Goal: Task Accomplishment & Management: Complete application form

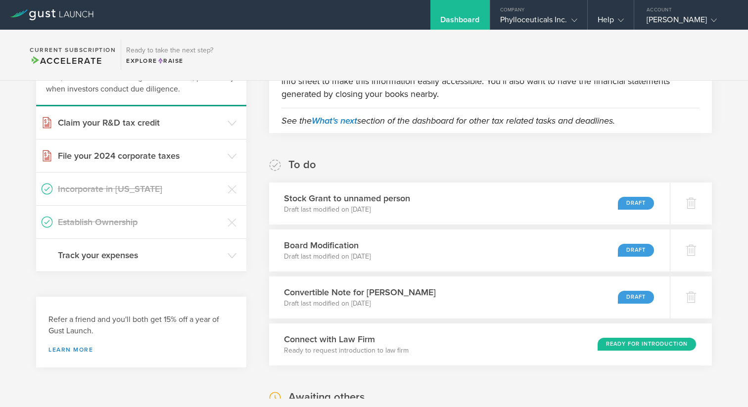
scroll to position [101, 0]
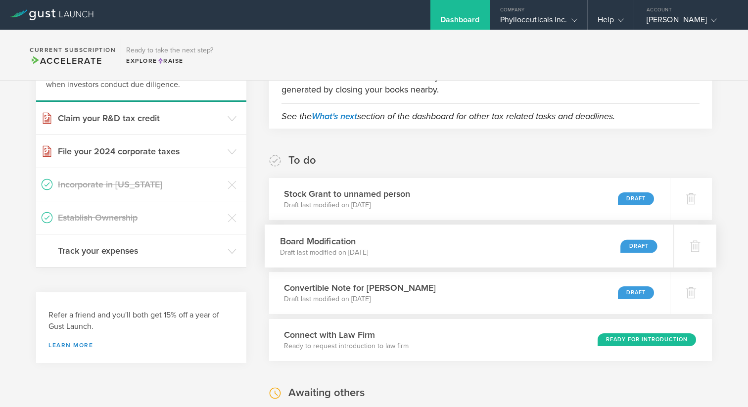
click at [368, 244] on h3 "Board Modification" at bounding box center [323, 240] width 89 height 13
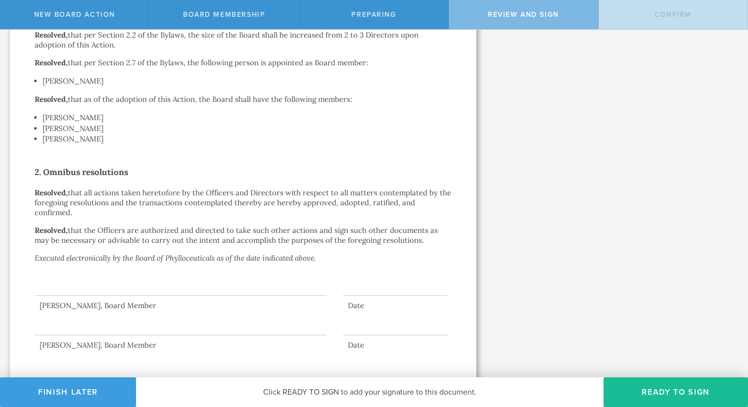
scroll to position [212, 0]
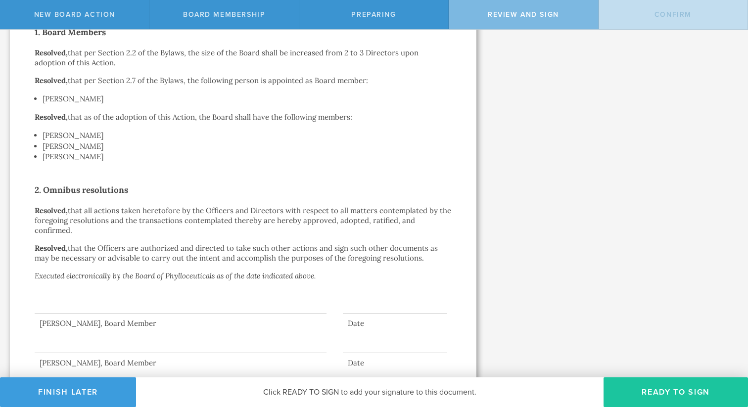
click at [647, 393] on button "Ready to Sign" at bounding box center [675, 392] width 144 height 30
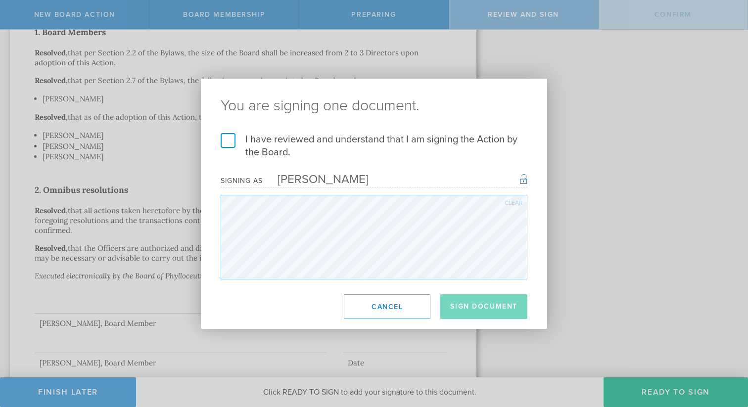
click at [231, 141] on label "I have reviewed and understand that I am signing the Action by the Board." at bounding box center [374, 146] width 307 height 26
click at [0, 0] on input "I have reviewed and understand that I am signing the Action by the Board." at bounding box center [0, 0] width 0 height 0
click at [469, 306] on button "Sign Document" at bounding box center [483, 306] width 87 height 25
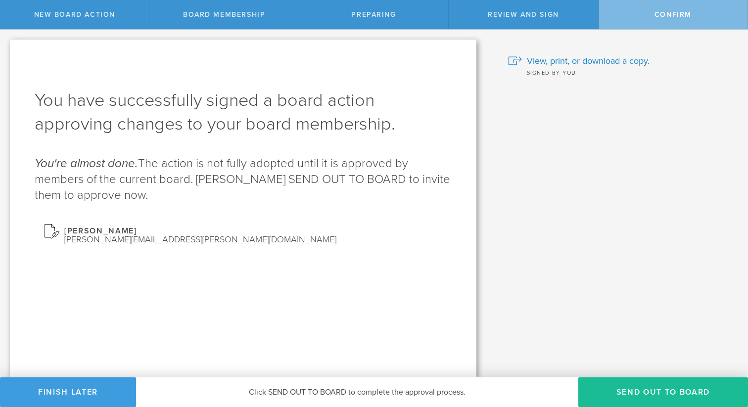
scroll to position [0, 0]
click at [629, 397] on button "Send out to board" at bounding box center [663, 392] width 170 height 30
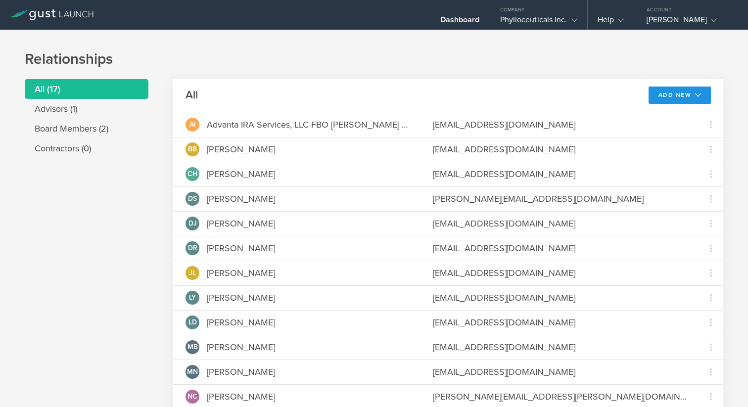
click at [669, 96] on button "Add New" at bounding box center [679, 95] width 63 height 17
click at [466, 22] on div "Dashboard" at bounding box center [460, 22] width 40 height 15
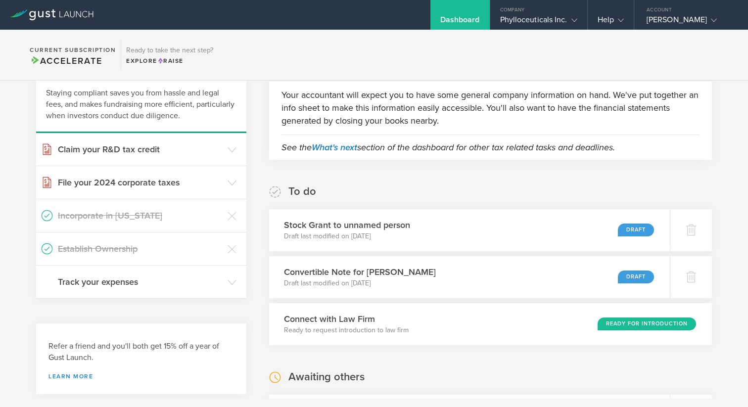
scroll to position [78, 0]
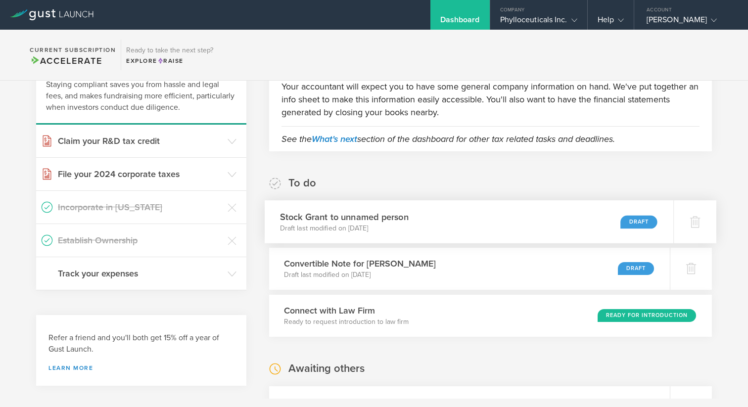
click at [540, 225] on div "Stock Grant to unnamed person Draft last modified on Aug 27, 2025 Draft" at bounding box center [469, 221] width 409 height 43
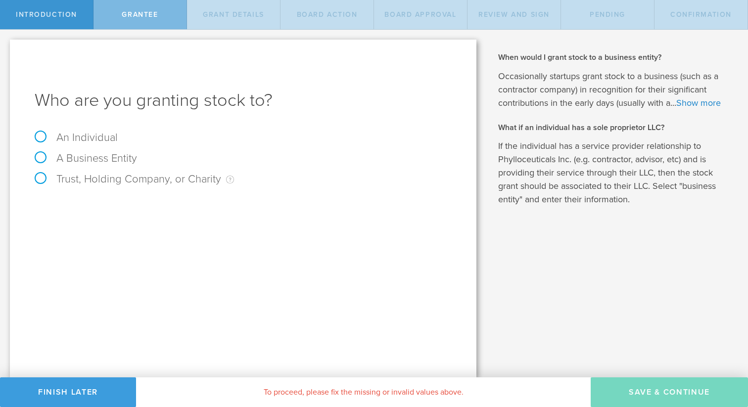
click at [42, 135] on label "An Individual" at bounding box center [76, 137] width 83 height 13
click at [6, 45] on input "An Individual" at bounding box center [3, 38] width 6 height 16
radio input "true"
click at [129, 204] on input "text" at bounding box center [280, 206] width 343 height 15
type input "Jane Hollingsworth"
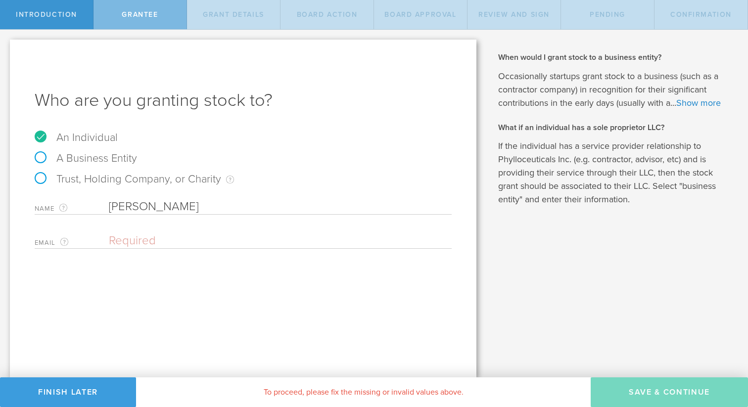
click at [122, 236] on input "email" at bounding box center [278, 240] width 338 height 15
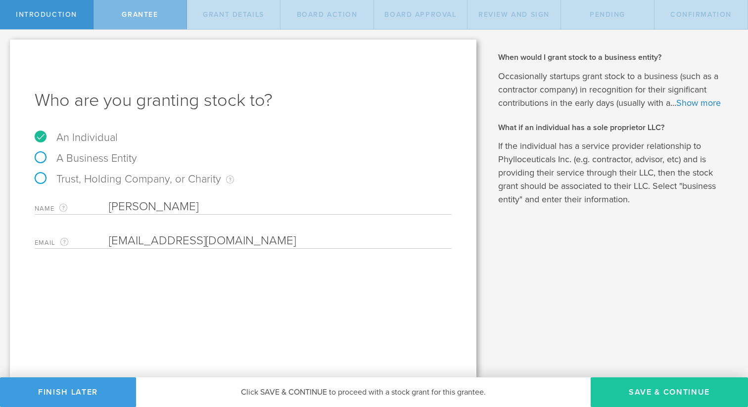
type input "janehhollingsworth@gmail.com"
click at [637, 393] on button "Save & Continue" at bounding box center [668, 392] width 157 height 30
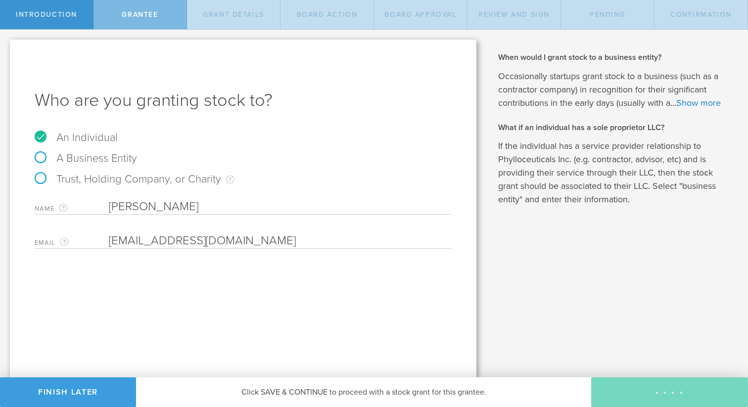
type input "48"
type input "12"
select select "none"
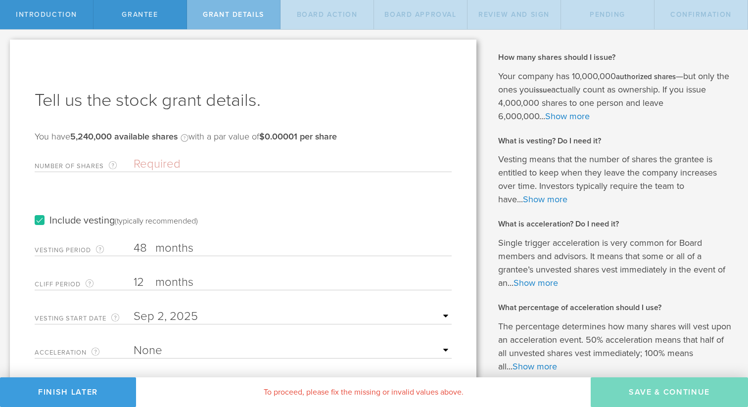
click at [163, 163] on input "Number of Shares The total amount of stock the company is granting to this reci…" at bounding box center [293, 164] width 318 height 15
click at [147, 248] on input "48" at bounding box center [293, 248] width 318 height 15
type input "4"
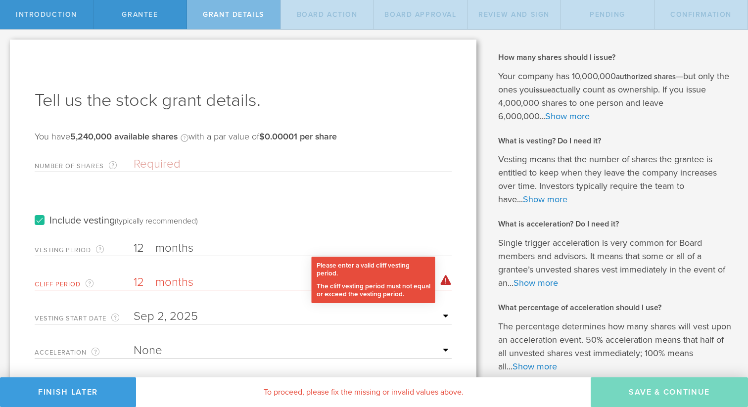
type input "12"
click at [447, 283] on div "Please enter a valid cliff vesting period. The minimum cliff vesting period is …" at bounding box center [445, 280] width 11 height 10
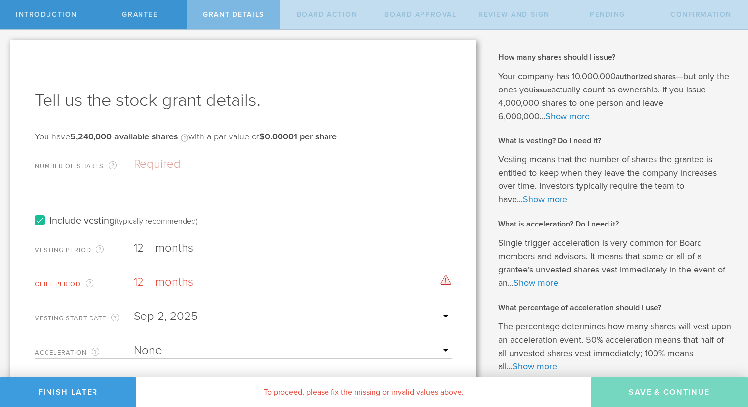
click at [166, 161] on input "Number of Shares The total amount of stock the company is granting to this reci…" at bounding box center [293, 164] width 318 height 15
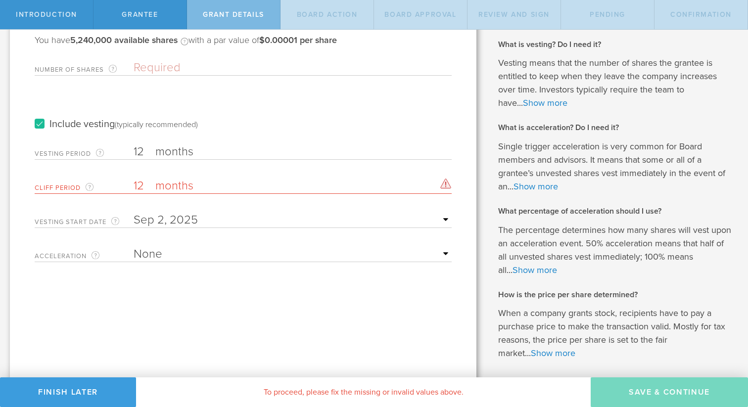
scroll to position [99, 0]
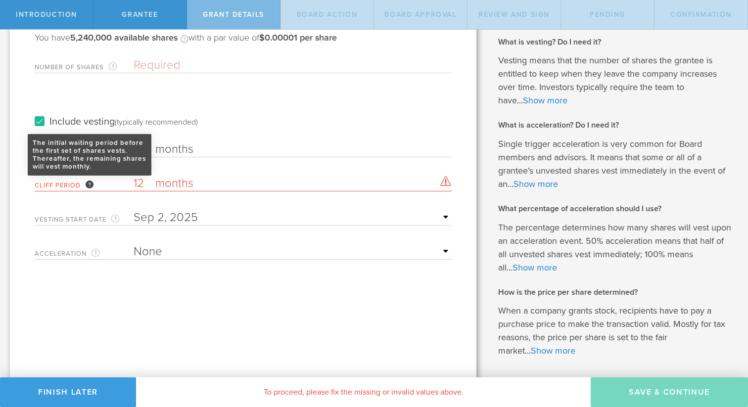
click at [91, 184] on div "The initial waiting period before the first set of shares vests. Thereafter, th…" at bounding box center [90, 184] width 8 height 8
click at [134, 184] on input "12" at bounding box center [293, 183] width 318 height 15
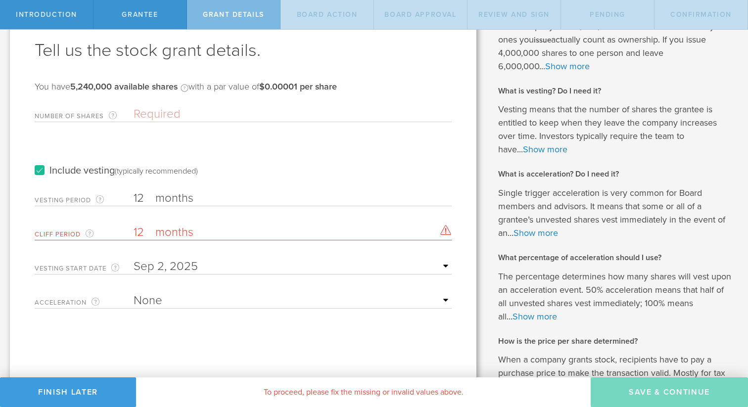
scroll to position [18, 0]
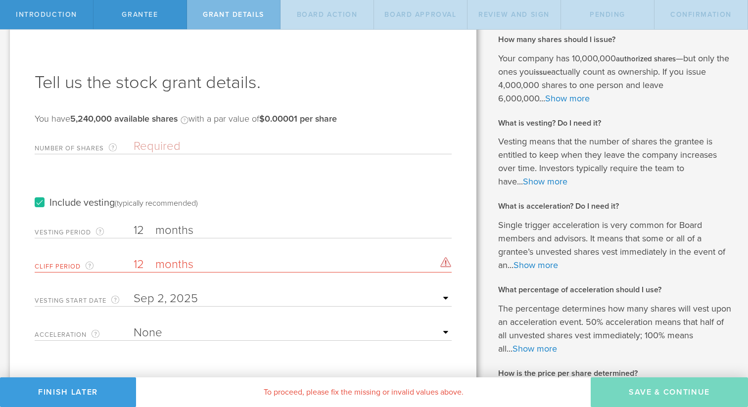
click at [163, 142] on input "Number of Shares The total amount of stock the company is granting to this reci…" at bounding box center [293, 146] width 318 height 15
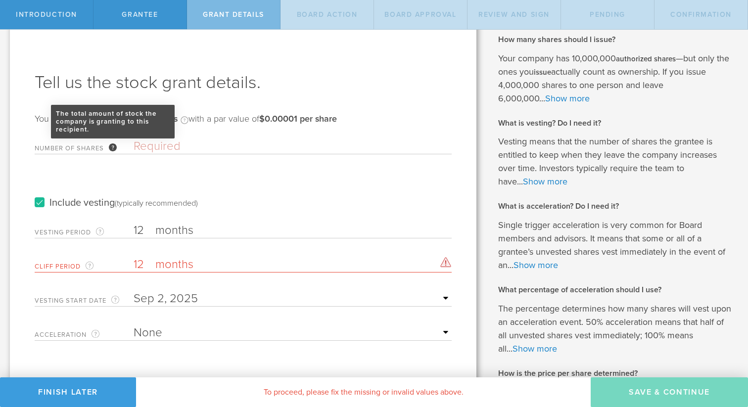
click at [114, 145] on div "The total amount of stock the company is granting to this recipient." at bounding box center [113, 147] width 8 height 8
click at [134, 145] on input "Number of Shares The total amount of stock the company is granting to this reci…" at bounding box center [293, 146] width 318 height 15
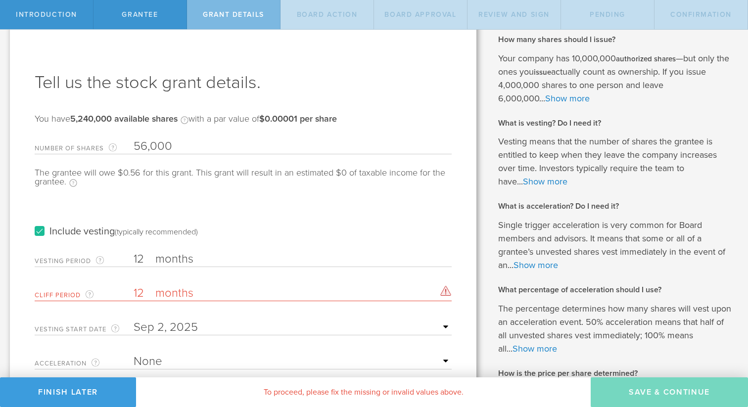
scroll to position [32, 0]
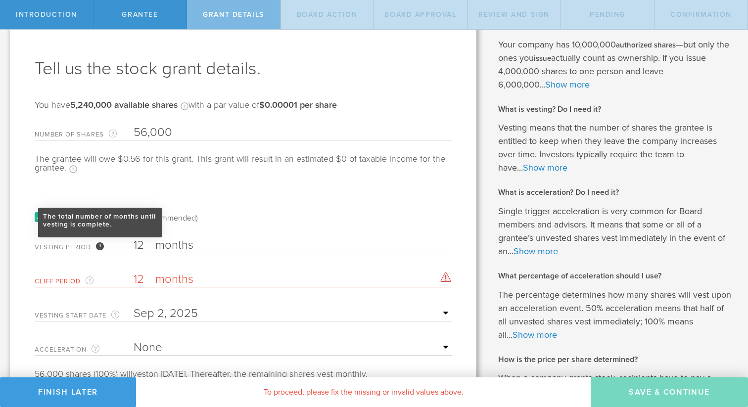
type input "56,000"
click at [99, 244] on div "The total number of months until vesting is complete." at bounding box center [100, 246] width 8 height 8
click at [134, 244] on input "12" at bounding box center [293, 245] width 318 height 15
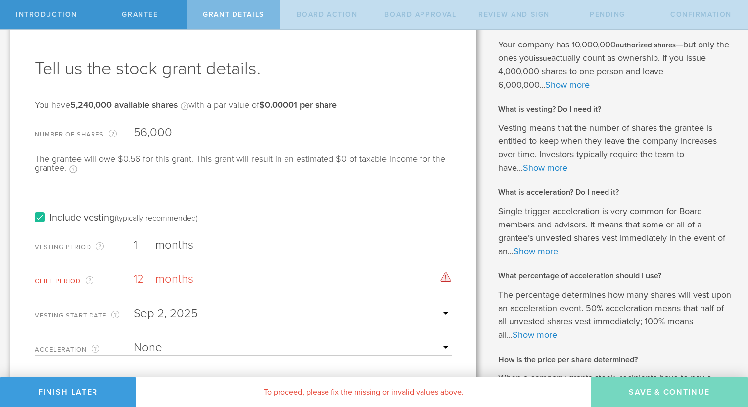
type input "1"
click at [103, 263] on form "Number of Shares The total amount of stock the company is granting to this reci…" at bounding box center [243, 237] width 417 height 235
click at [142, 276] on input "12" at bounding box center [293, 279] width 318 height 15
type input "1"
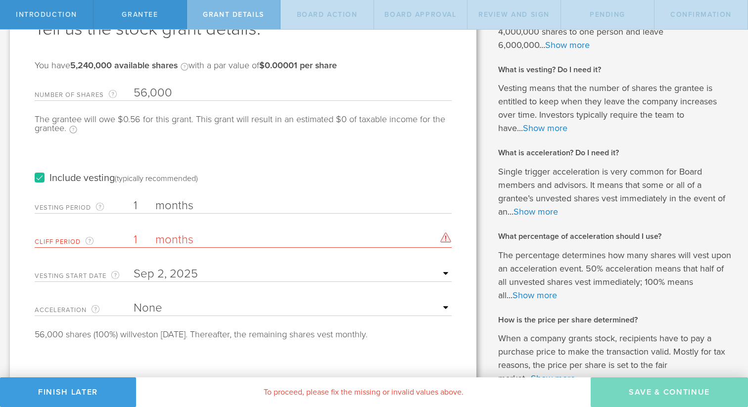
scroll to position [92, 0]
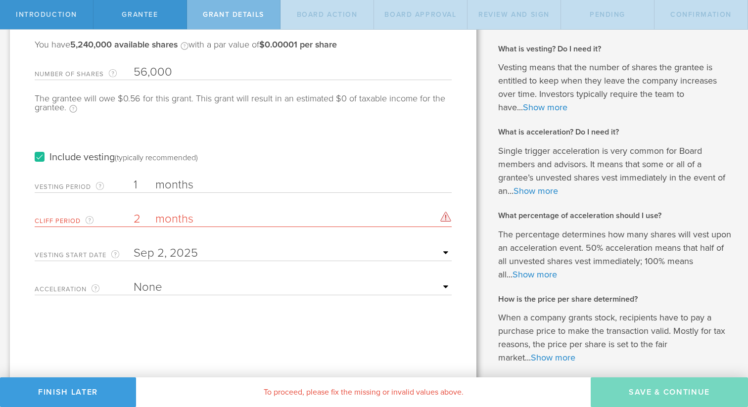
type input "2"
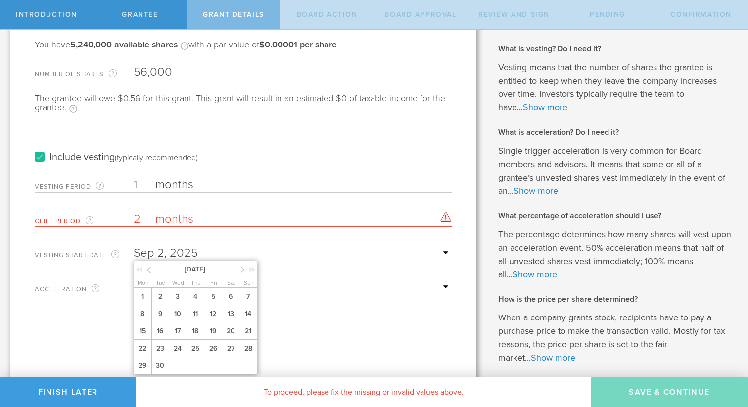
click at [185, 255] on input "text" at bounding box center [293, 253] width 318 height 15
click at [138, 181] on input "1" at bounding box center [293, 185] width 318 height 15
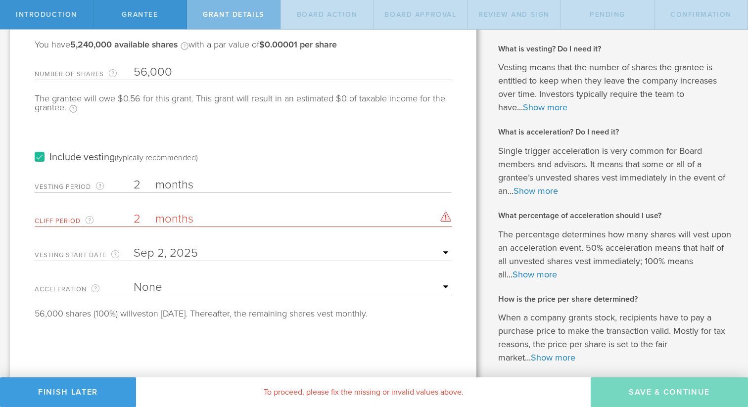
type input "2"
click at [137, 218] on input "2" at bounding box center [293, 219] width 318 height 15
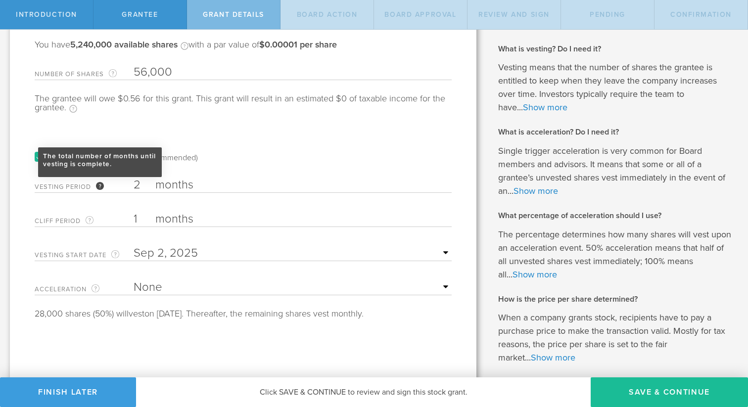
type input "1"
click at [102, 186] on div "The total number of months until vesting is complete." at bounding box center [100, 186] width 8 height 8
click at [134, 186] on input "2" at bounding box center [293, 185] width 318 height 15
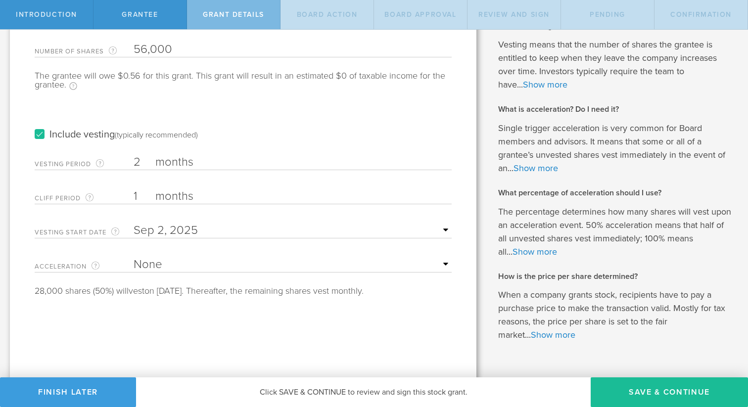
scroll to position [116, 0]
click at [136, 194] on input "1" at bounding box center [293, 195] width 318 height 15
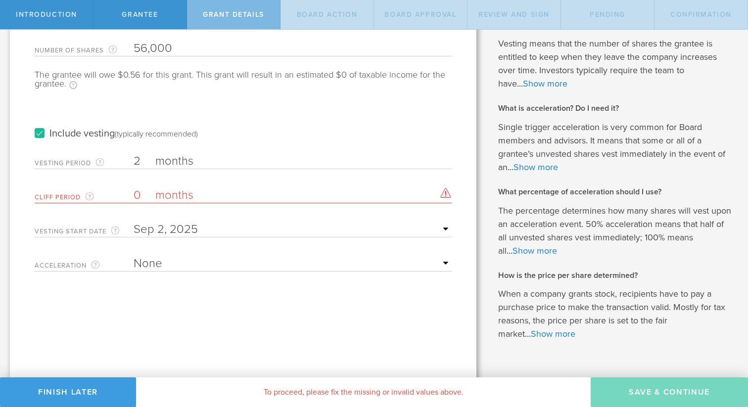
type input "0"
click at [139, 162] on input "2" at bounding box center [293, 161] width 318 height 15
type input "0"
click at [206, 195] on label "months" at bounding box center [204, 196] width 99 height 17
click at [206, 195] on input "0" at bounding box center [293, 195] width 318 height 15
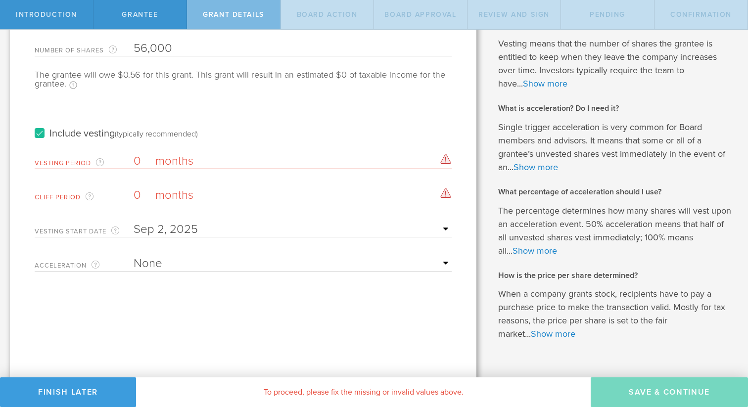
click at [140, 159] on input "0" at bounding box center [293, 161] width 318 height 15
type input "1"
click at [153, 223] on input "text" at bounding box center [293, 229] width 318 height 15
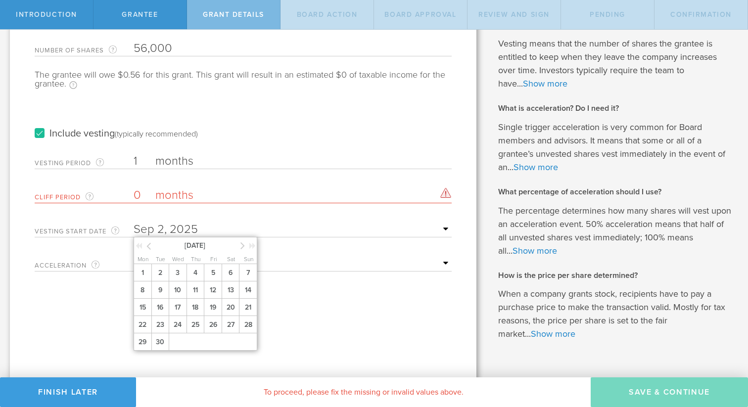
click at [137, 161] on input "1" at bounding box center [293, 161] width 318 height 15
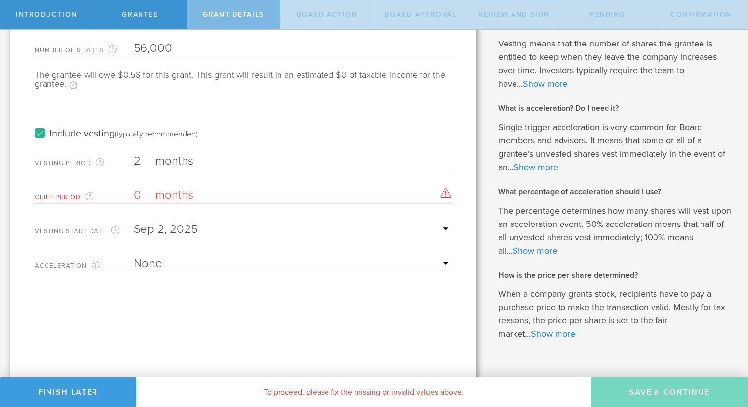
type input "2"
click at [139, 191] on input "0" at bounding box center [293, 195] width 318 height 15
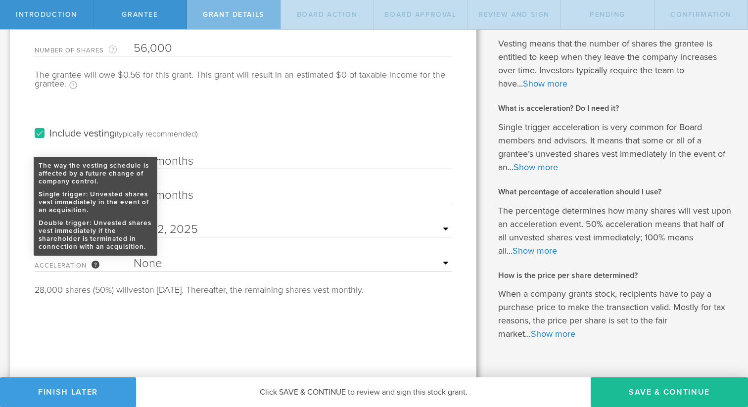
type input "1"
click at [96, 264] on div "The way the vesting schedule is affected by a future change of company control.…" at bounding box center [95, 265] width 8 height 8
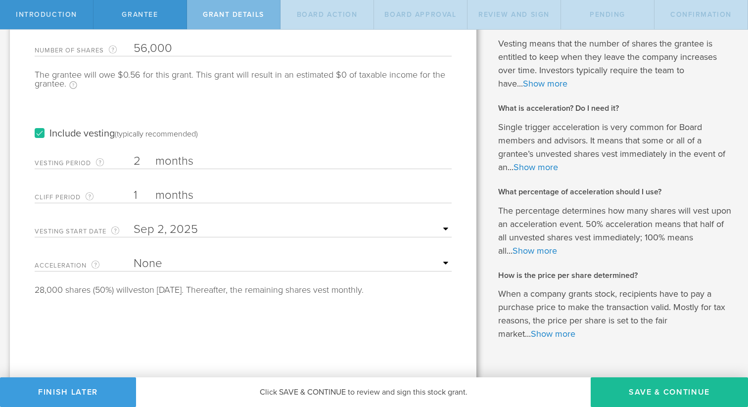
click at [445, 261] on select "None Single Trigger Double Trigger" at bounding box center [293, 263] width 318 height 15
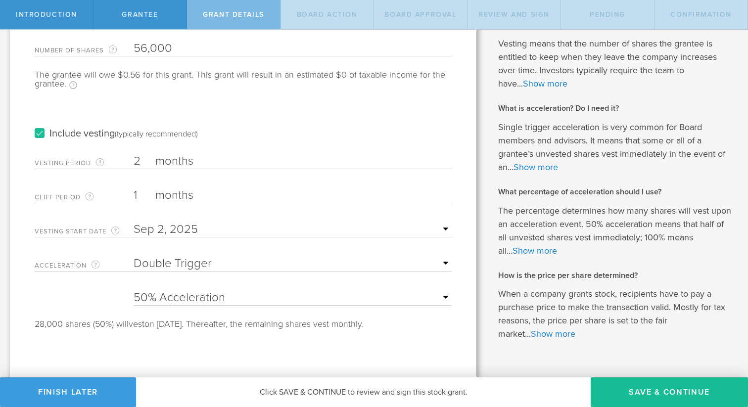
click at [447, 262] on select "None Single Trigger Double Trigger" at bounding box center [293, 263] width 318 height 15
select select "single"
click at [446, 299] on select "25% Acceleration 50% Acceleration 75% Acceleration 100% Acceleration" at bounding box center [293, 297] width 318 height 15
select select "100"
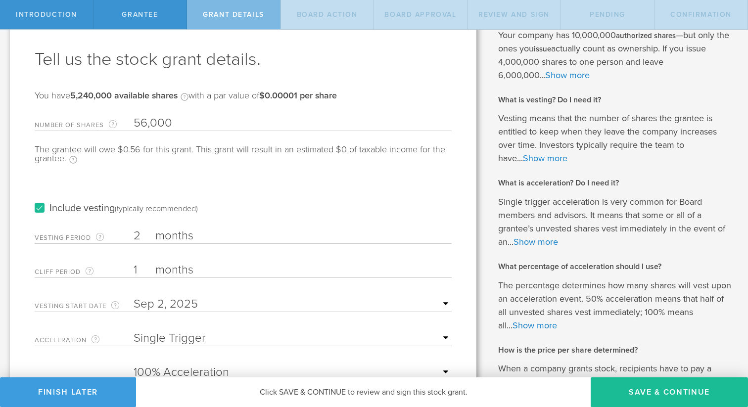
scroll to position [29, 0]
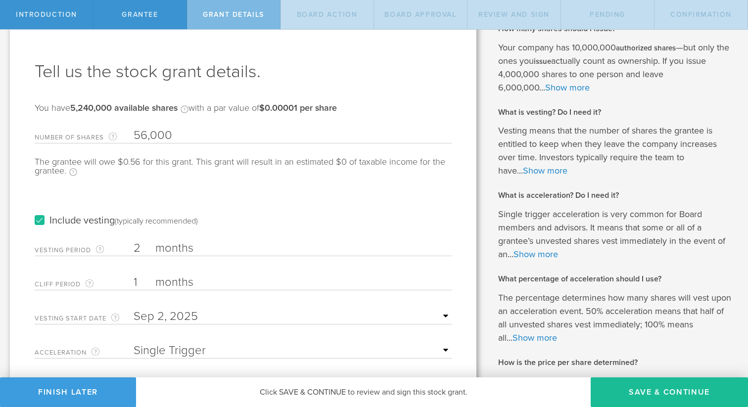
click at [145, 135] on input "56,000" at bounding box center [293, 135] width 318 height 15
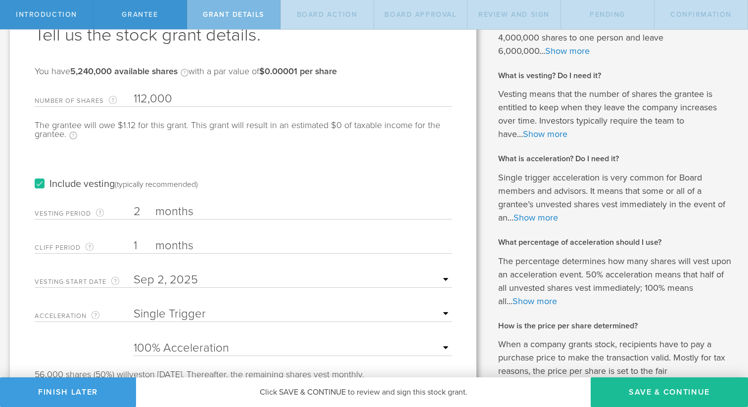
scroll to position [65, 0]
click at [146, 96] on input "112,000" at bounding box center [293, 99] width 318 height 15
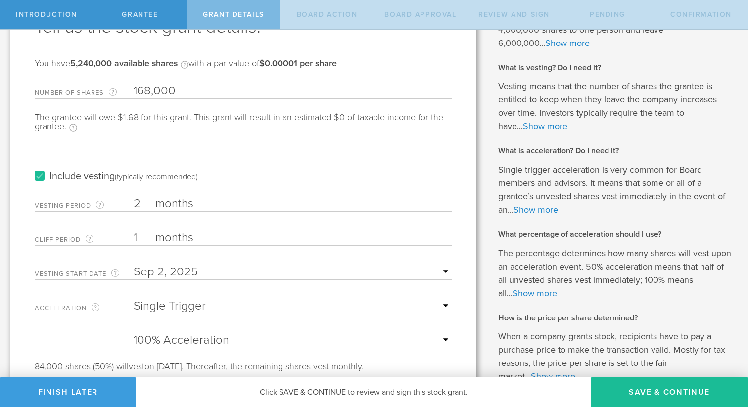
scroll to position [72, 0]
type input "168,000"
click at [139, 204] on input "2" at bounding box center [293, 205] width 318 height 15
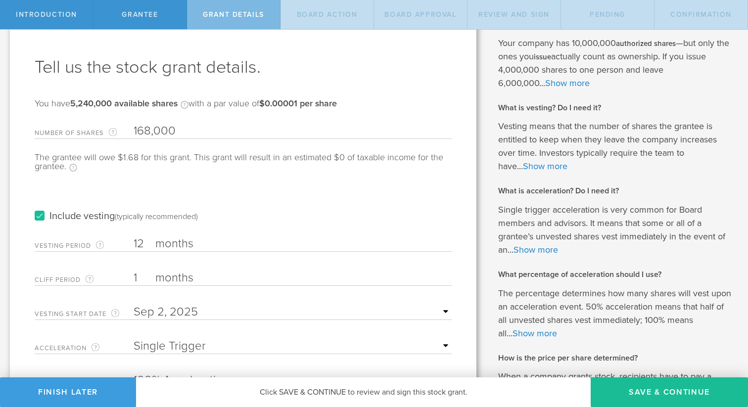
type input "12"
drag, startPoint x: 174, startPoint y: 129, endPoint x: 130, endPoint y: 125, distance: 44.2
click at [130, 126] on div "Number of Shares The total amount of stock the company is granting to this reci…" at bounding box center [243, 129] width 417 height 20
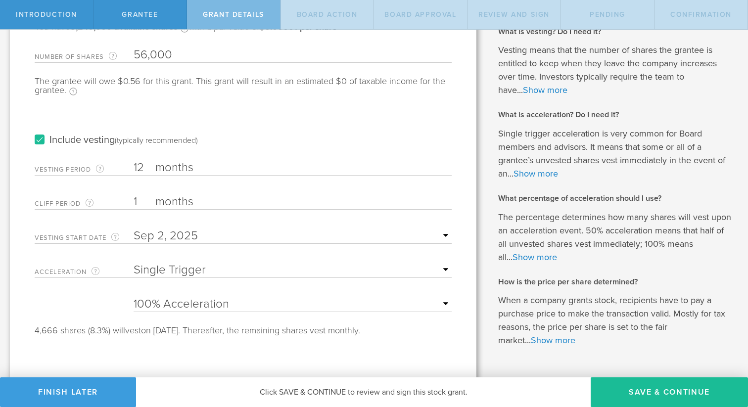
scroll to position [111, 0]
type input "56,000"
click at [143, 163] on input "12" at bounding box center [293, 166] width 318 height 15
type input "1"
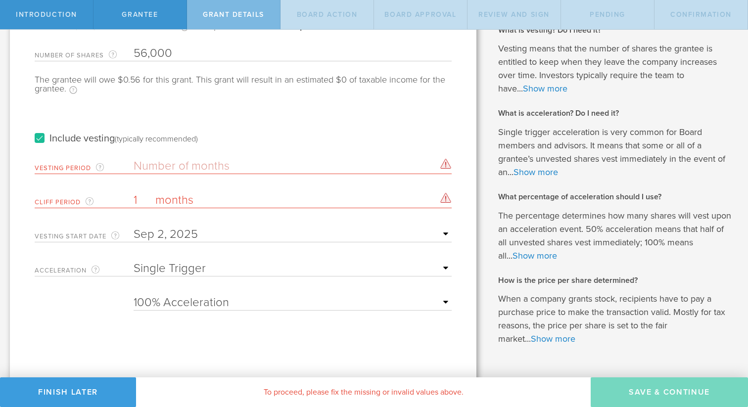
type input "1"
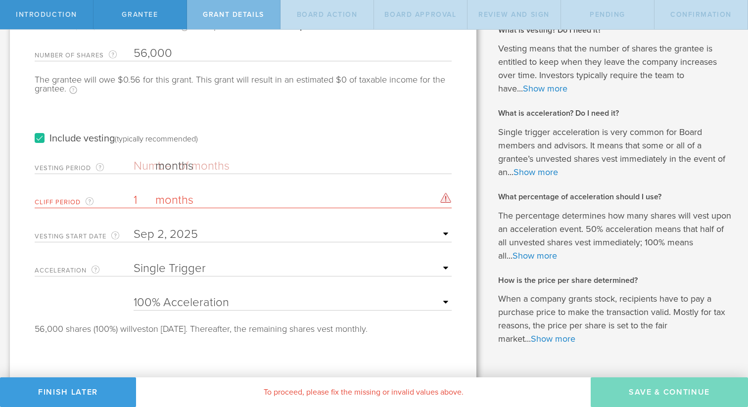
type input "2"
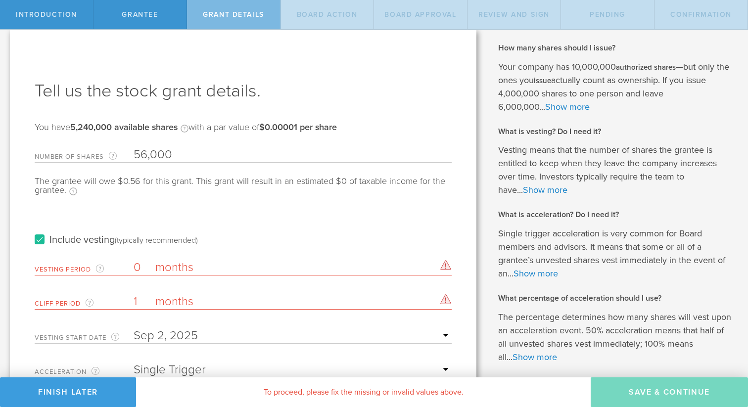
scroll to position [0, 0]
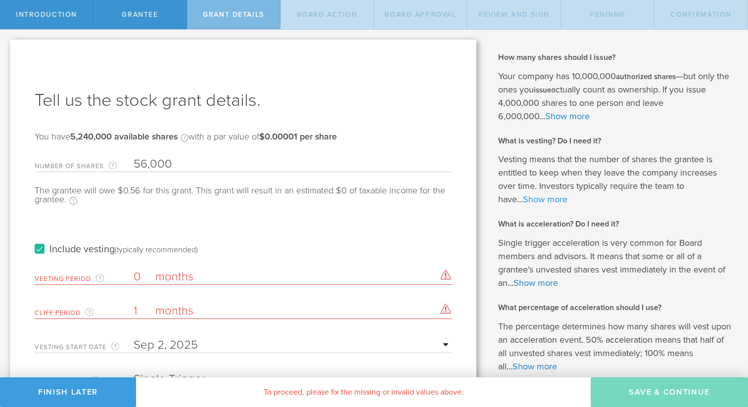
type input "0"
click at [547, 200] on link "Show more" at bounding box center [545, 199] width 45 height 11
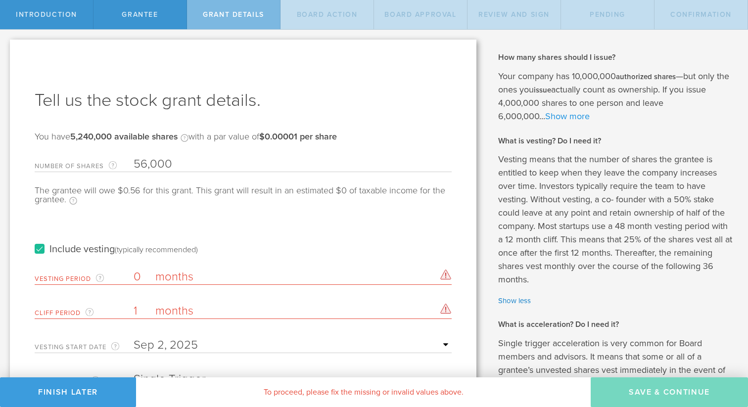
click at [583, 114] on link "Show more" at bounding box center [567, 116] width 45 height 11
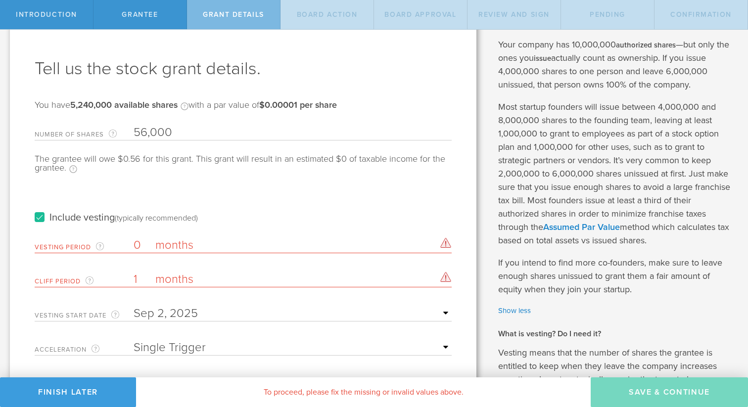
scroll to position [43, 0]
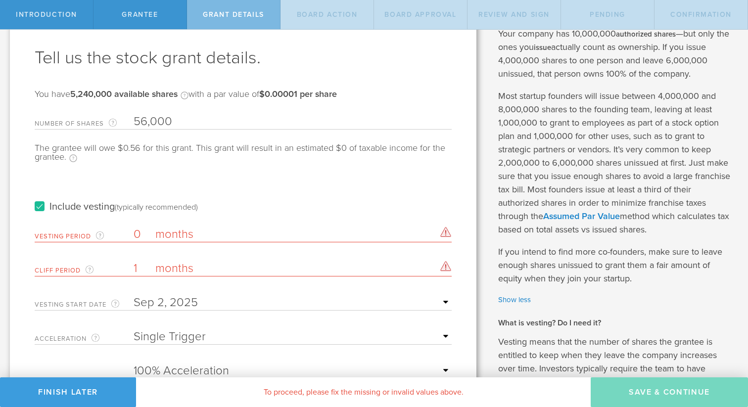
click at [139, 231] on input "0" at bounding box center [293, 234] width 318 height 15
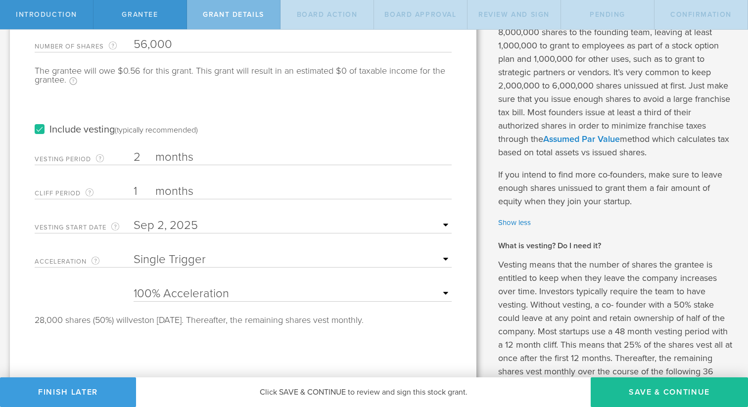
scroll to position [121, 0]
type input "2"
click at [137, 187] on input "1" at bounding box center [293, 189] width 318 height 15
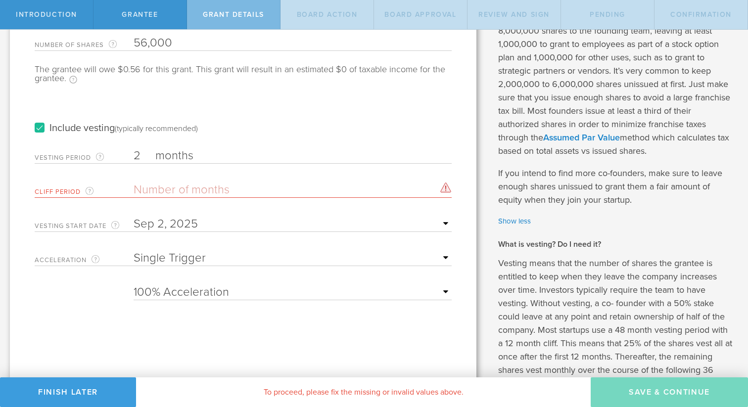
type input "0"
type input "1"
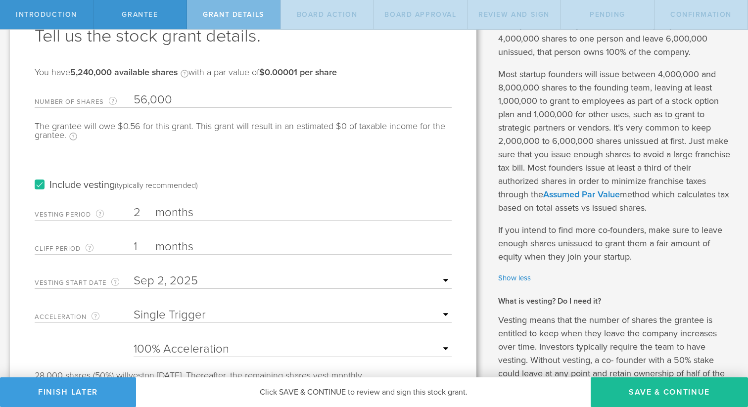
scroll to position [73, 0]
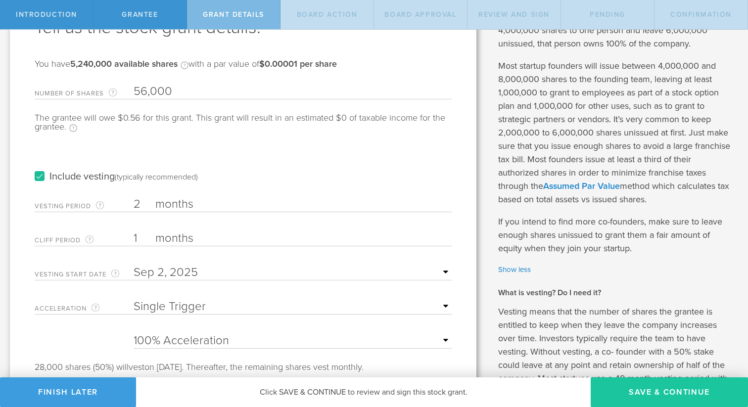
click at [653, 394] on button "Save & Continue" at bounding box center [668, 392] width 157 height 30
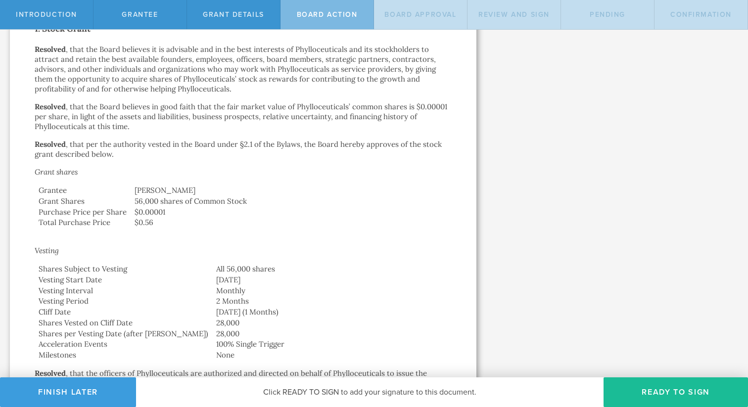
scroll to position [222, 0]
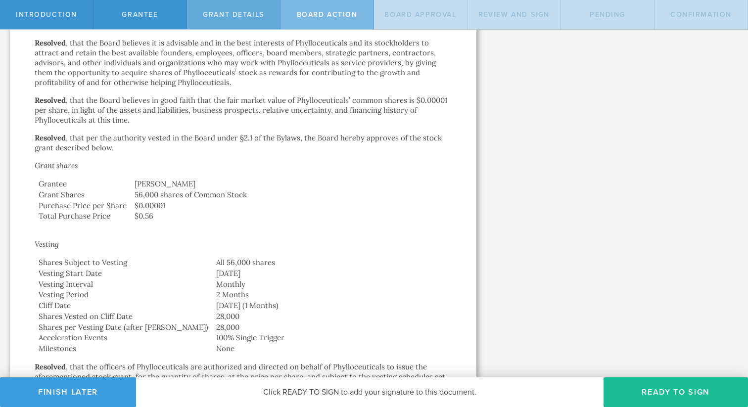
click at [243, 14] on span "Grant Details" at bounding box center [233, 14] width 61 height 8
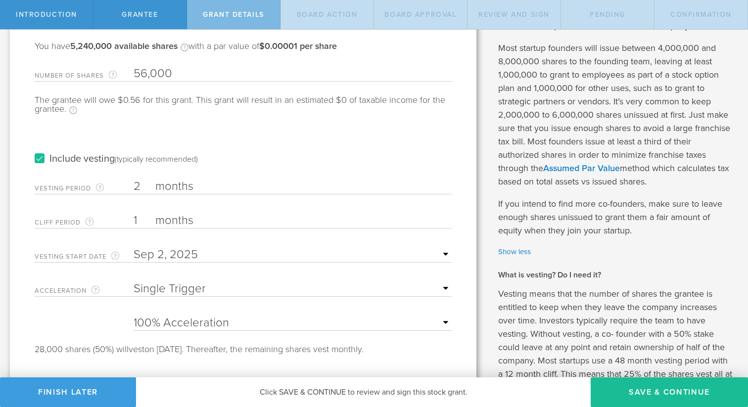
scroll to position [92, 0]
click at [138, 184] on input "2" at bounding box center [293, 185] width 318 height 15
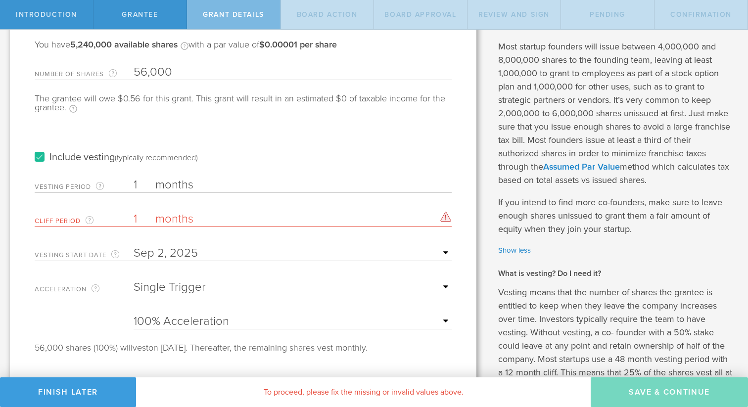
type input "1"
click at [135, 218] on input "1" at bounding box center [293, 219] width 318 height 15
type input "0"
click at [171, 227] on label "months" at bounding box center [204, 220] width 99 height 17
click at [171, 226] on input "0" at bounding box center [293, 219] width 318 height 15
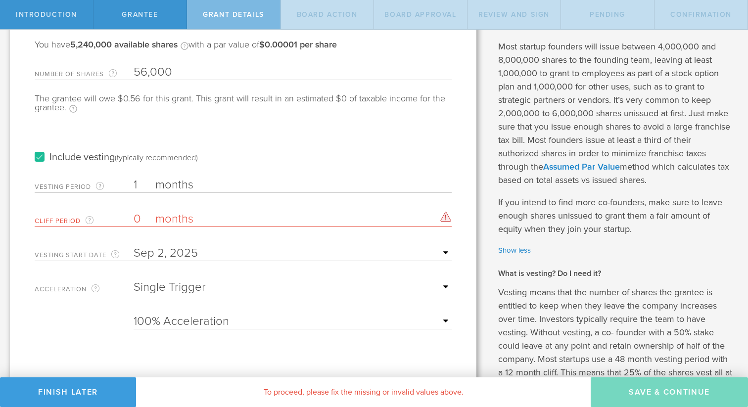
click at [177, 220] on label "months" at bounding box center [204, 220] width 99 height 17
click at [177, 220] on input "0" at bounding box center [293, 219] width 318 height 15
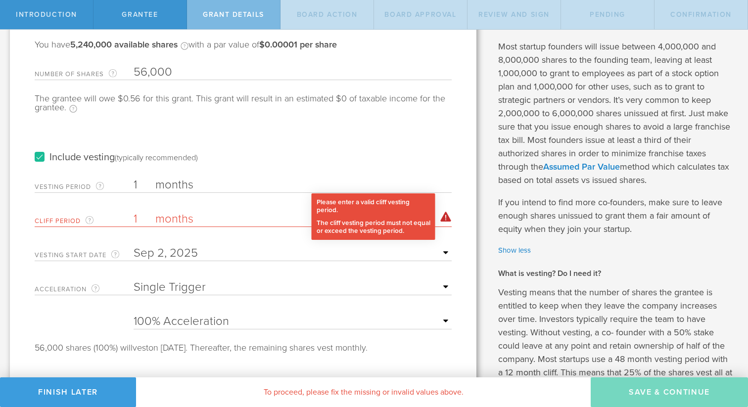
type input "1"
click at [447, 217] on div "Please enter a valid cliff vesting period. The minimum cliff vesting period is …" at bounding box center [445, 217] width 11 height 10
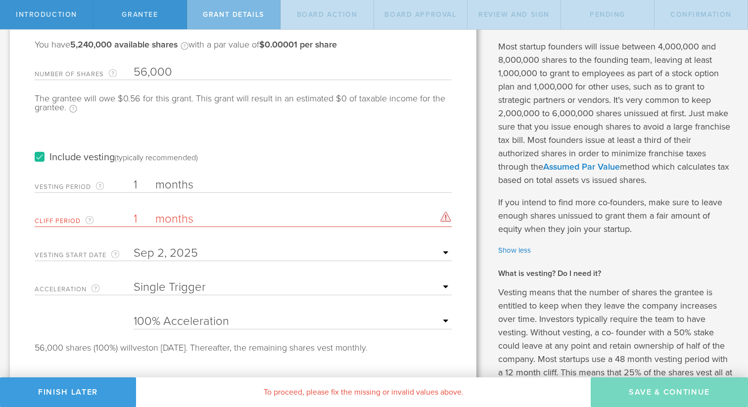
click at [137, 218] on input "1" at bounding box center [293, 219] width 318 height 15
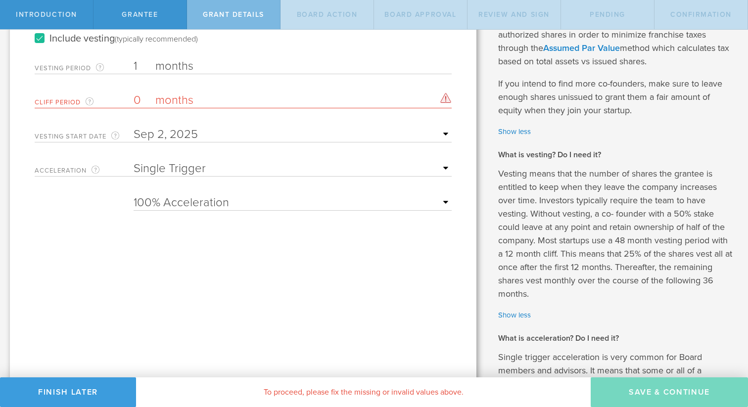
scroll to position [190, 0]
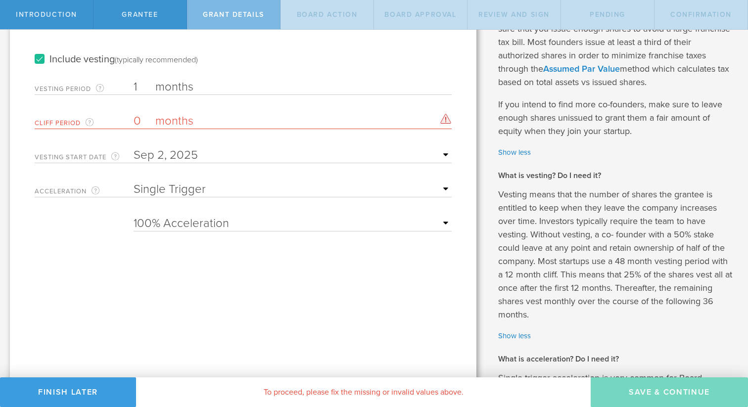
type input "0"
click at [137, 86] on input "1" at bounding box center [293, 87] width 318 height 15
click at [38, 54] on label "Include vesting (typically recommended)" at bounding box center [116, 59] width 163 height 10
click at [0, 0] on input "Include vesting (typically recommended)" at bounding box center [0, 0] width 0 height 0
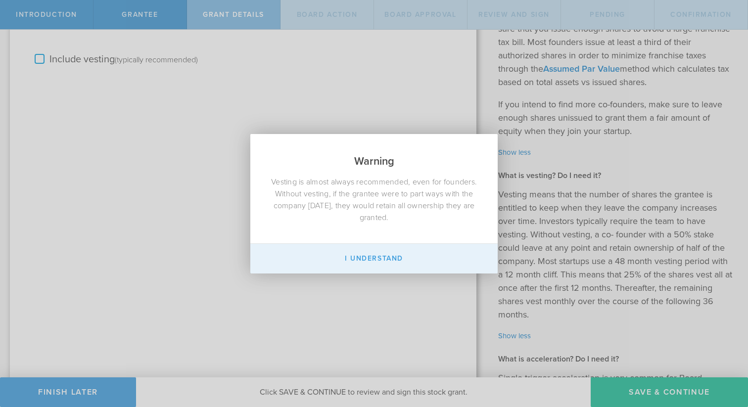
click at [359, 257] on button "I Understand" at bounding box center [373, 259] width 247 height 30
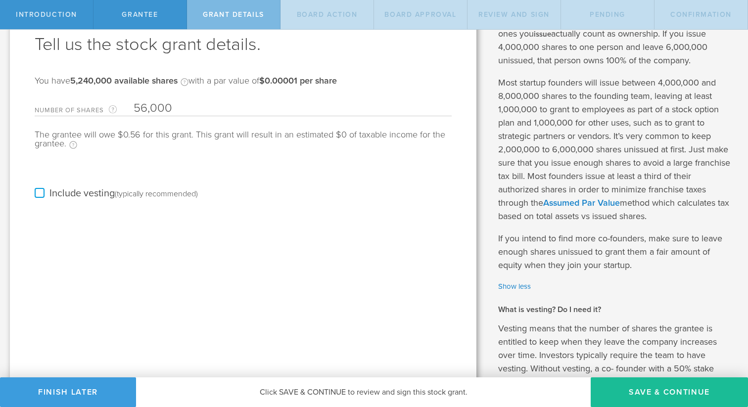
scroll to position [64, 0]
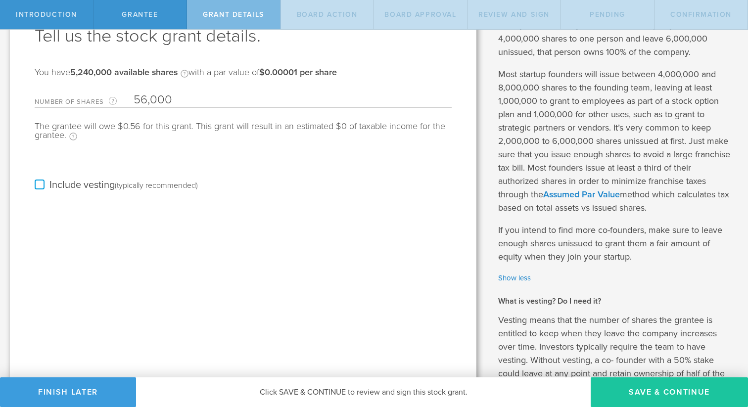
click at [664, 399] on button "Save & Continue" at bounding box center [668, 392] width 157 height 30
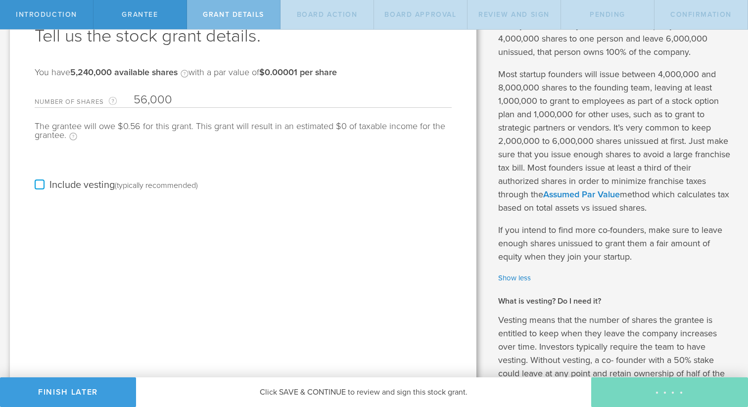
scroll to position [0, 0]
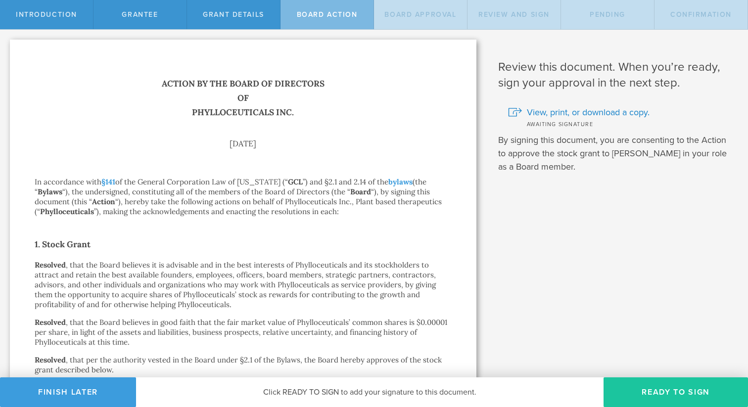
click at [652, 395] on button "Ready to Sign" at bounding box center [675, 392] width 144 height 30
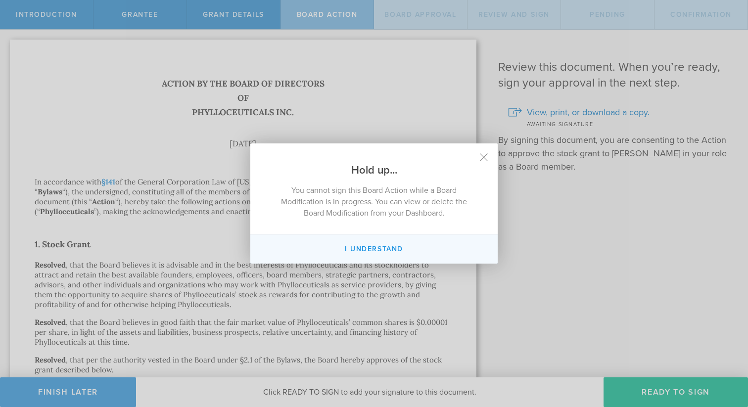
click at [384, 251] on button "I Understand" at bounding box center [373, 248] width 247 height 29
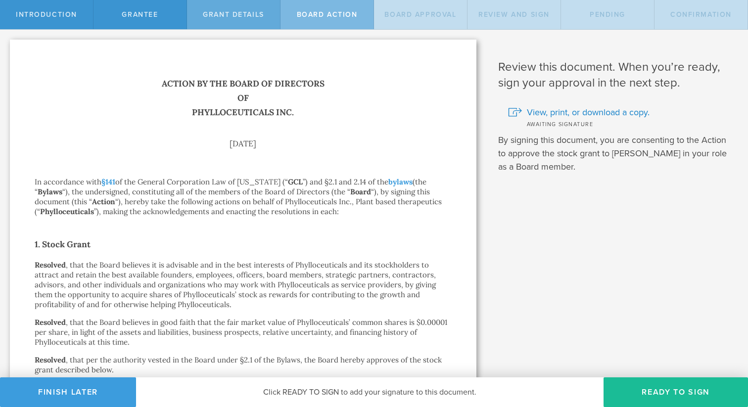
click at [250, 23] on div "Grant Details" at bounding box center [233, 14] width 93 height 29
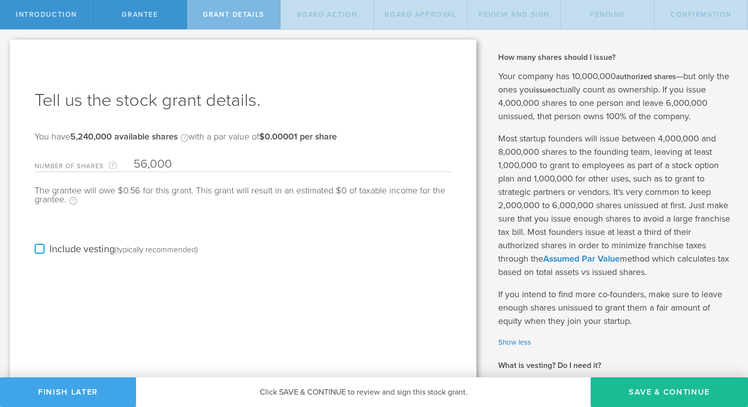
click at [58, 392] on button "Finish Later" at bounding box center [68, 392] width 136 height 30
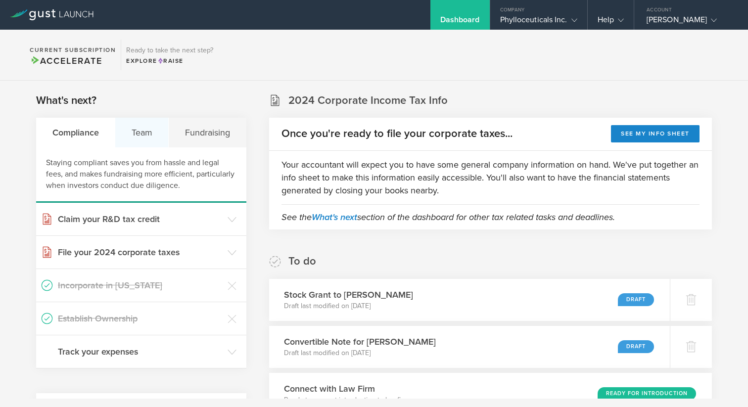
click at [146, 125] on div "Team" at bounding box center [141, 133] width 53 height 30
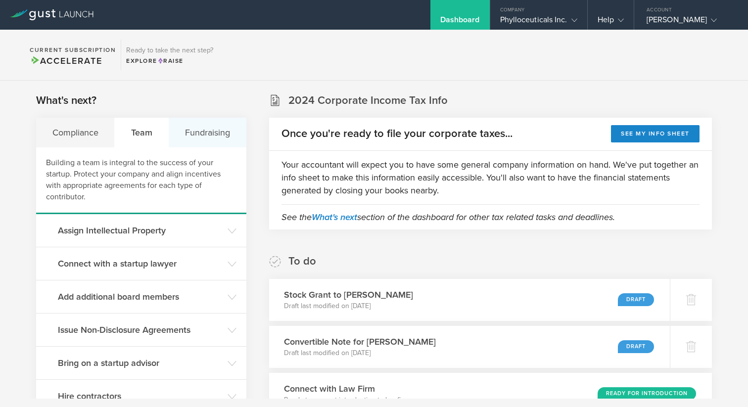
click at [190, 137] on div "Fundraising" at bounding box center [207, 133] width 77 height 30
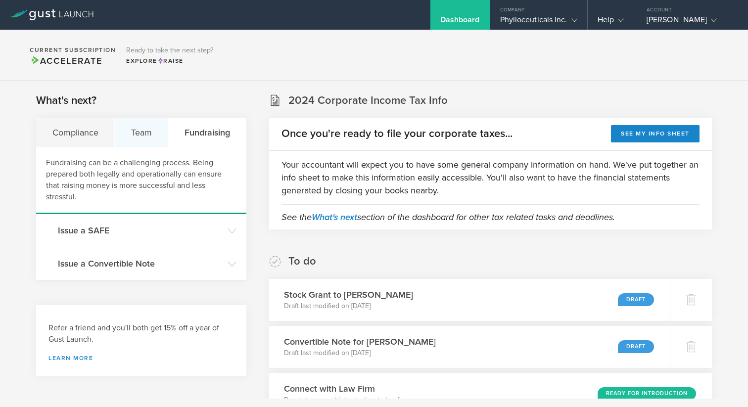
click at [144, 135] on div "Team" at bounding box center [141, 133] width 53 height 30
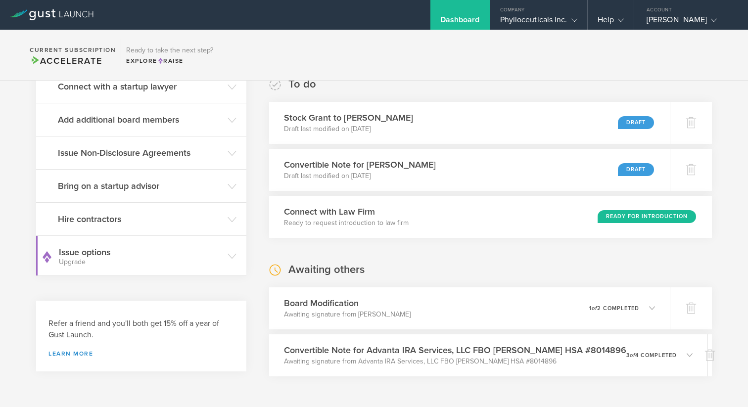
scroll to position [179, 0]
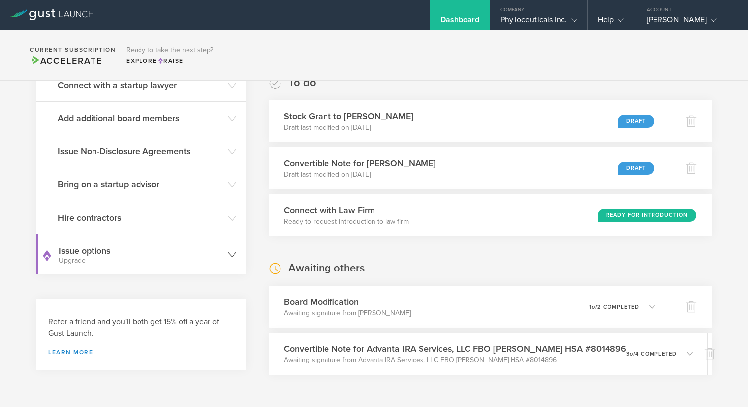
click at [106, 243] on header "Issue options Upgrade" at bounding box center [141, 254] width 210 height 40
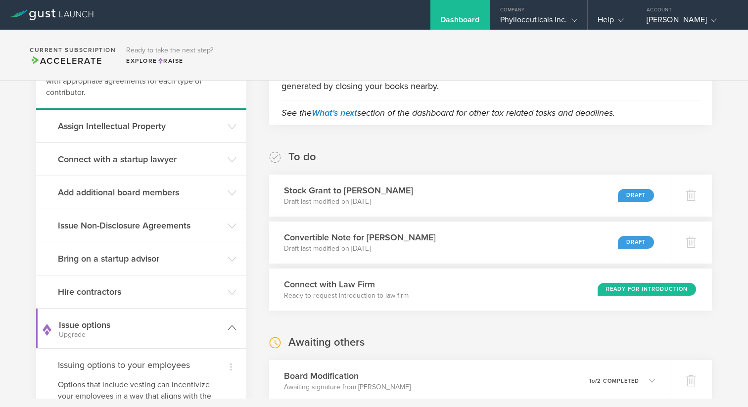
scroll to position [94, 0]
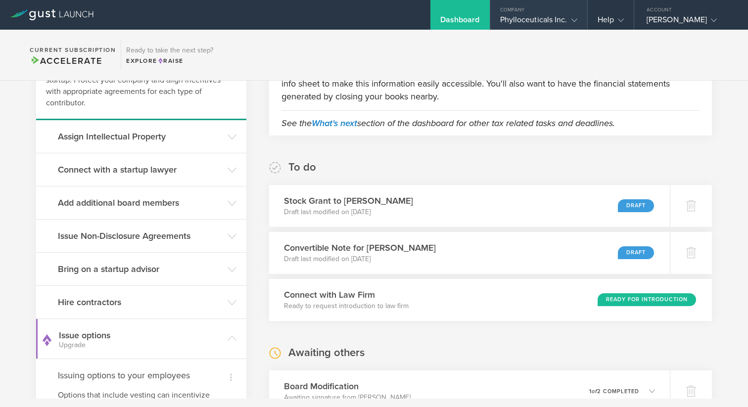
click at [572, 22] on icon at bounding box center [574, 20] width 6 height 6
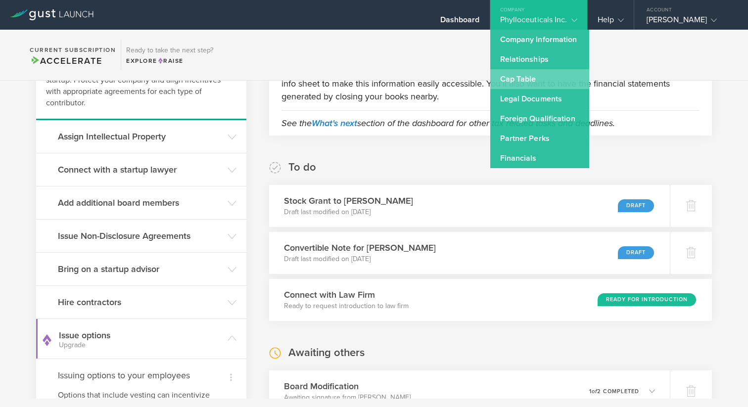
click at [526, 84] on link "Cap Table" at bounding box center [539, 79] width 99 height 20
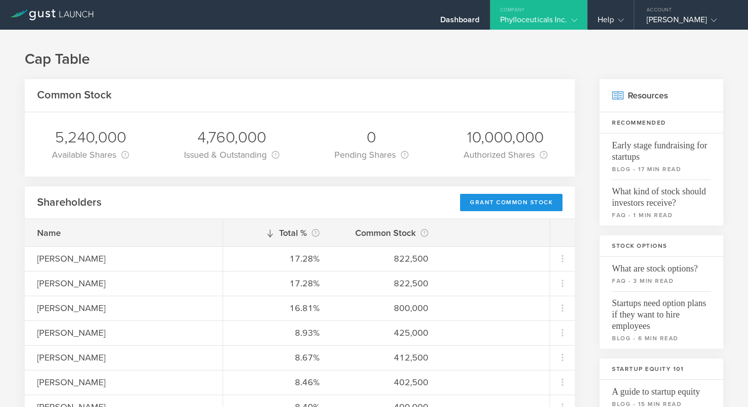
click at [506, 203] on div "Grant Common Stock" at bounding box center [511, 202] width 102 height 17
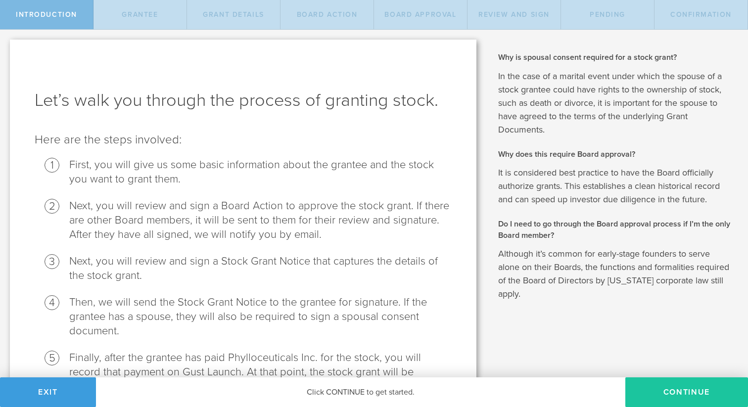
click at [664, 394] on button "Continue" at bounding box center [686, 392] width 123 height 30
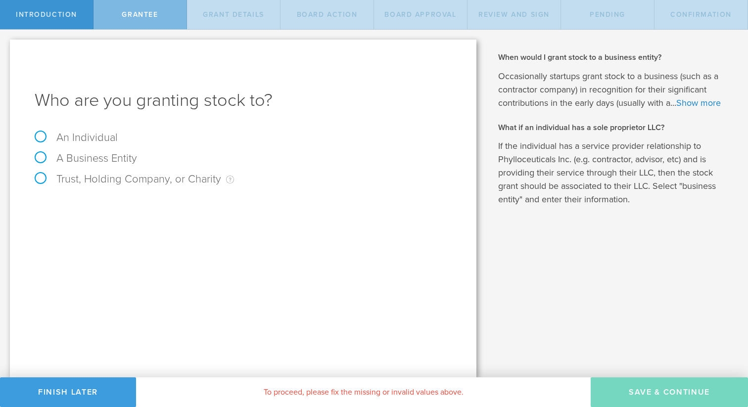
click at [41, 135] on label "An Individual" at bounding box center [76, 137] width 83 height 13
click at [6, 45] on input "An Individual" at bounding box center [3, 38] width 6 height 16
radio input "true"
click at [122, 200] on input "text" at bounding box center [280, 206] width 343 height 15
type input "[PERSON_NAME]"
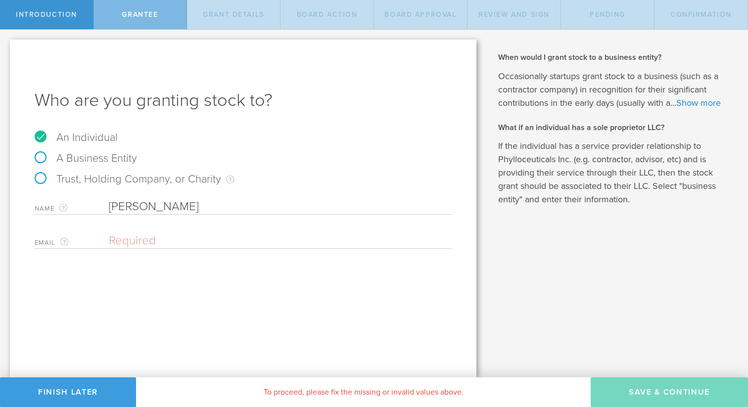
click at [133, 238] on input "email" at bounding box center [278, 240] width 338 height 15
type input "[EMAIL_ADDRESS][DOMAIN_NAME]"
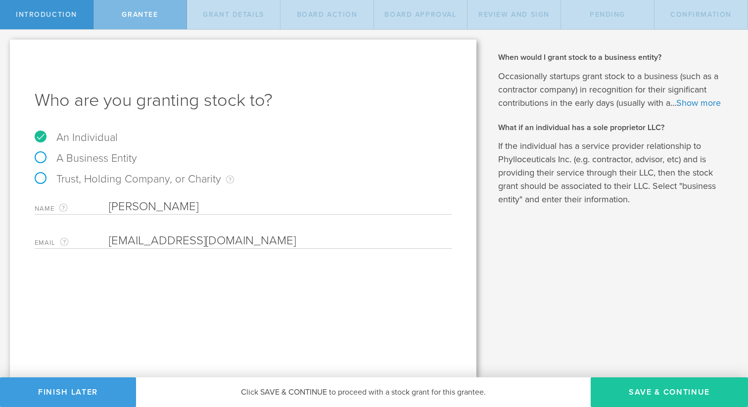
click at [621, 392] on button "Save & Continue" at bounding box center [668, 392] width 157 height 30
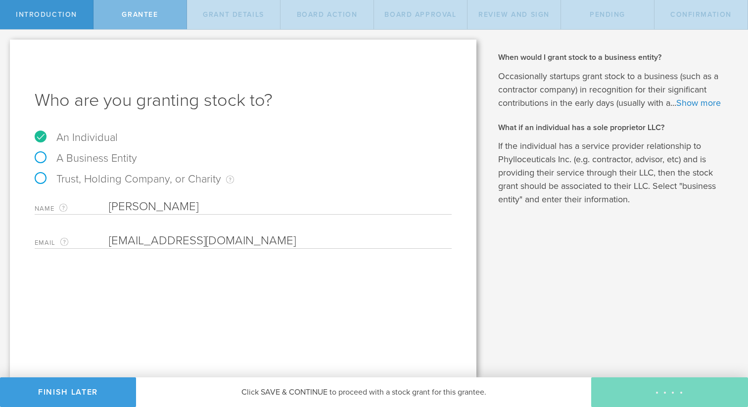
type input "48"
type input "12"
select select "none"
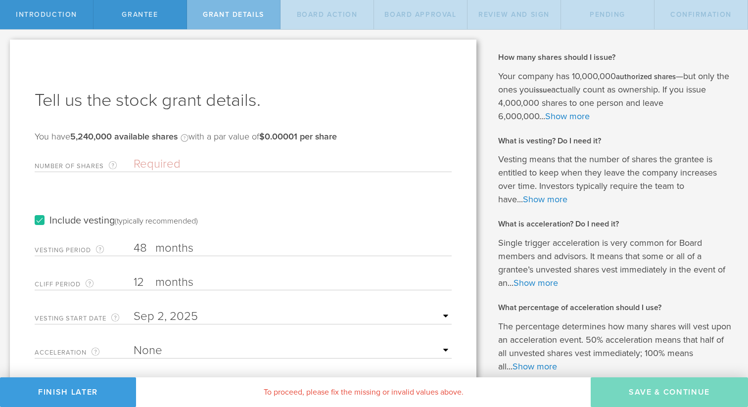
click at [169, 160] on input "Number of Shares The total amount of stock the company is granting to this reci…" at bounding box center [293, 164] width 318 height 15
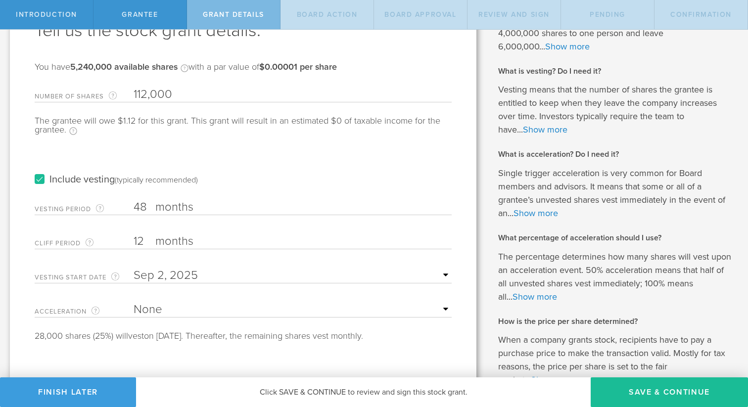
scroll to position [73, 0]
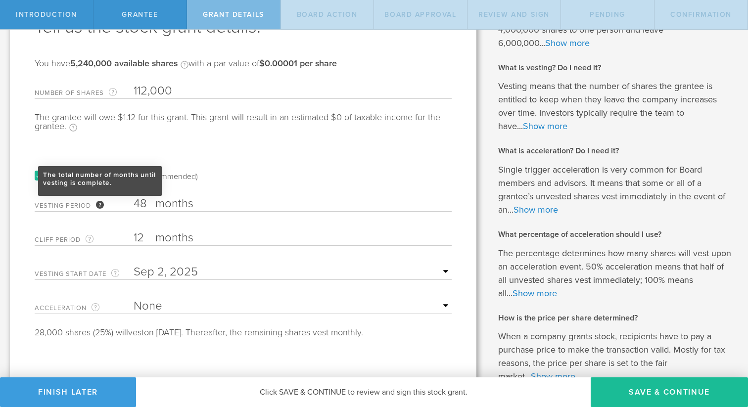
type input "112,000"
click at [102, 205] on div "The total number of months until vesting is complete." at bounding box center [100, 205] width 8 height 8
click at [134, 205] on input "48" at bounding box center [293, 203] width 318 height 15
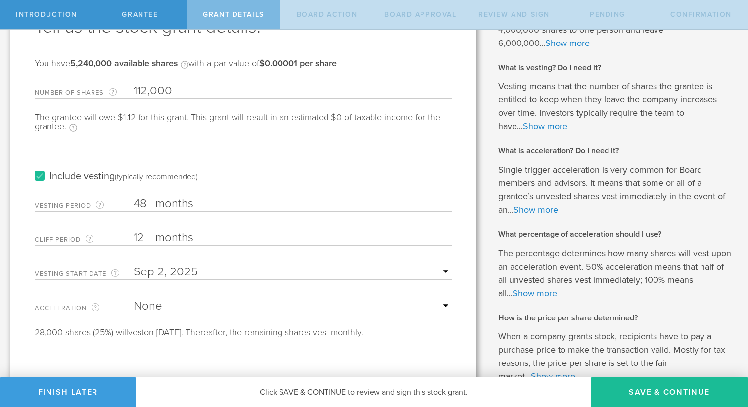
type input "4"
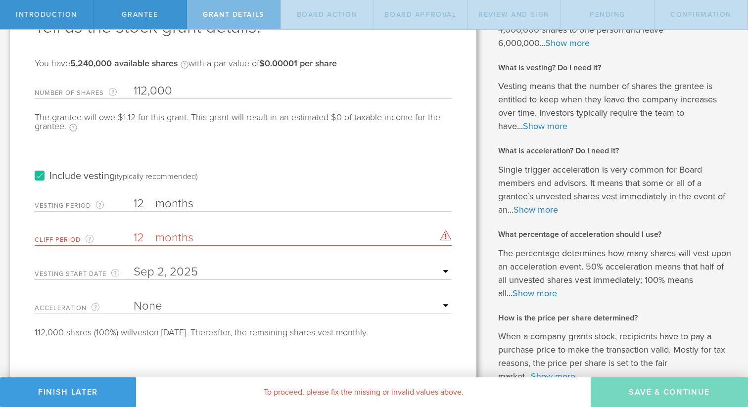
type input "12"
click at [142, 236] on input "12" at bounding box center [293, 237] width 318 height 15
type input "1"
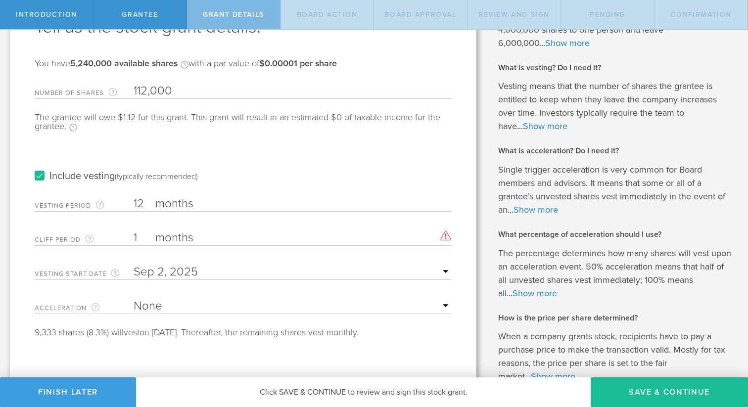
type input "12"
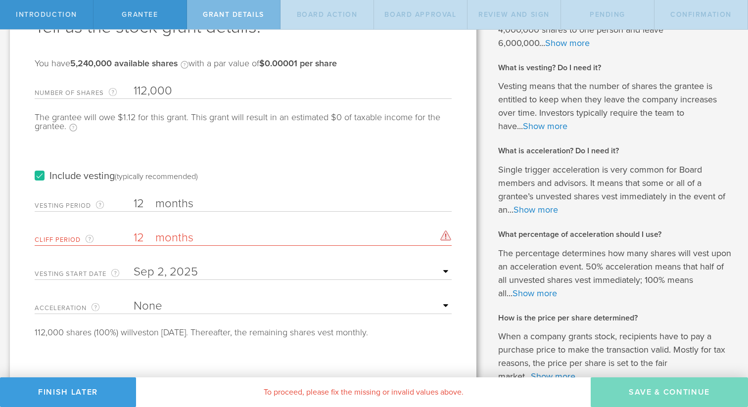
click at [143, 203] on input "12" at bounding box center [293, 203] width 318 height 15
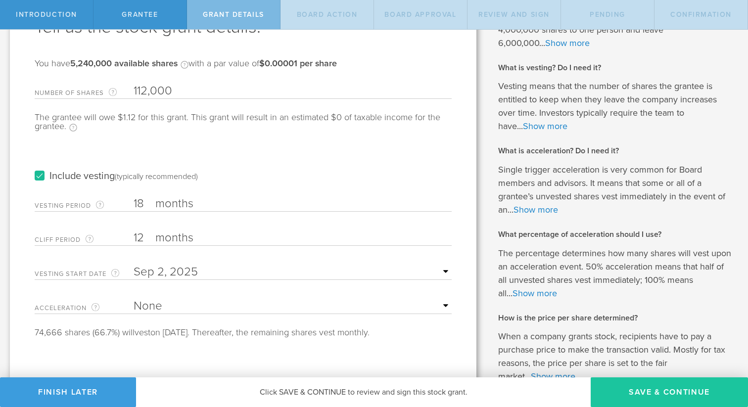
type input "18"
click at [647, 401] on button "Save & Continue" at bounding box center [668, 392] width 157 height 30
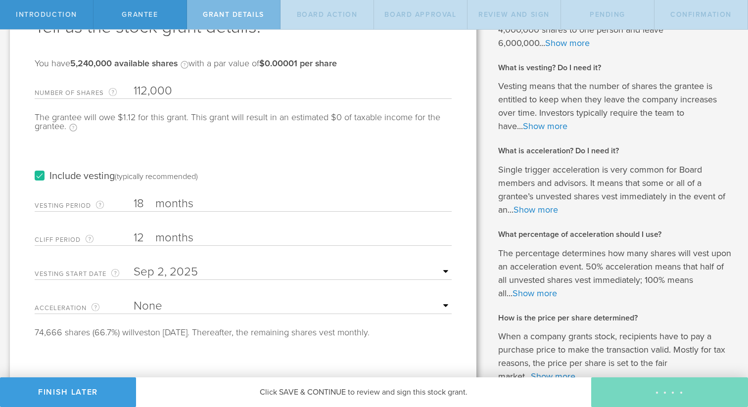
scroll to position [0, 0]
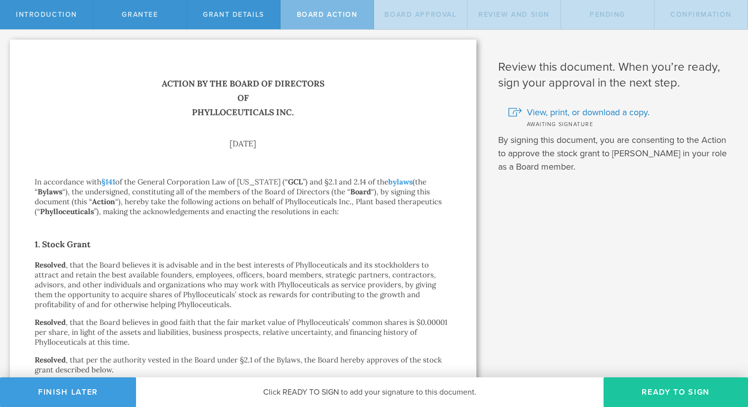
click at [654, 396] on button "Ready to Sign" at bounding box center [675, 392] width 144 height 30
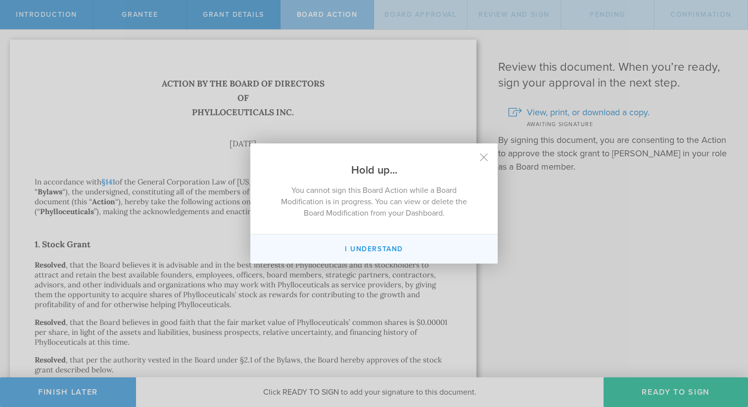
click at [363, 247] on button "I Understand" at bounding box center [373, 248] width 247 height 29
